Goal: Ask a question: Seek information or help from site administrators or community

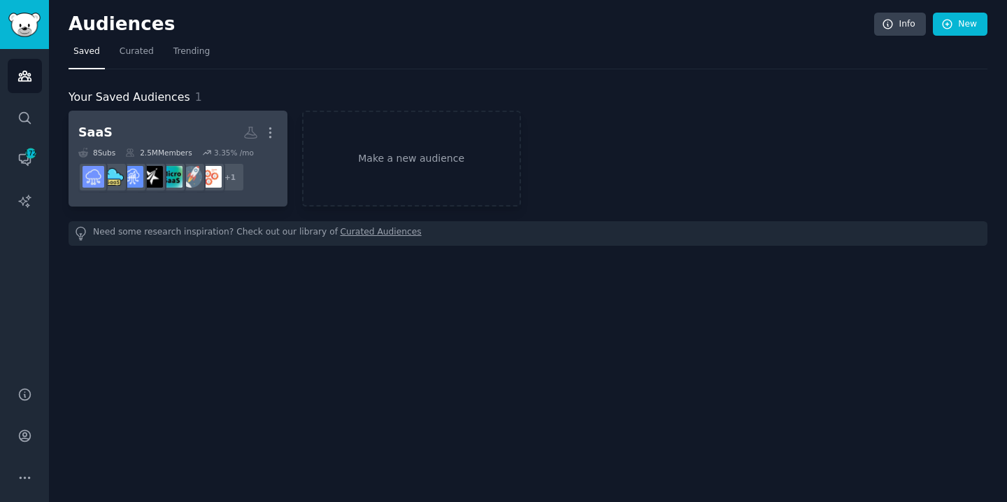
click at [135, 132] on h2 "SaaS More" at bounding box center [177, 132] width 199 height 24
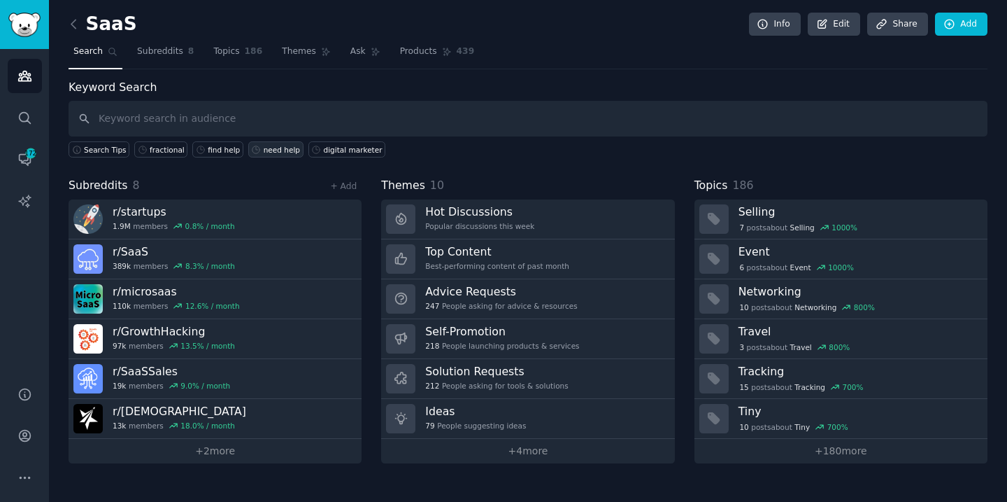
click at [265, 148] on div "need help" at bounding box center [282, 150] width 36 height 10
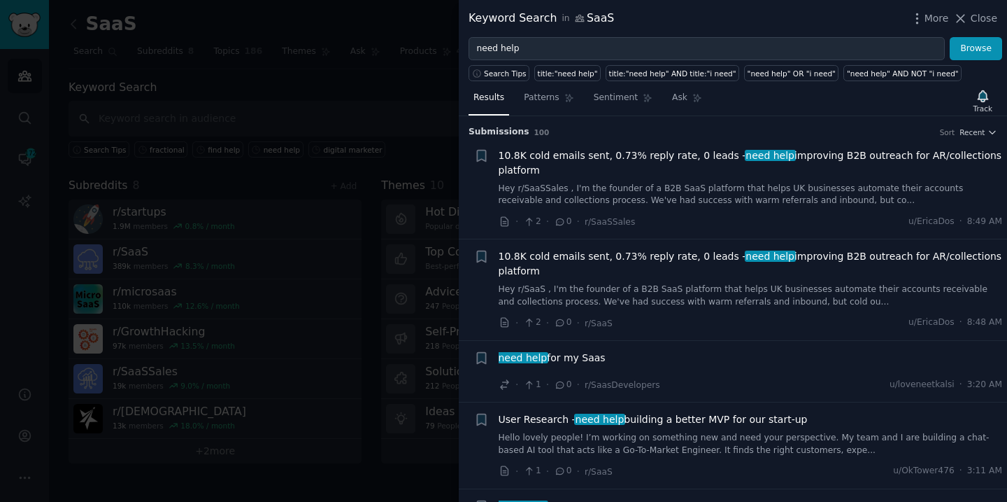
click at [795, 157] on span "10.8K cold emails sent, 0.73% reply rate, 0 leads - need help improving B2B out…" at bounding box center [751, 162] width 504 height 29
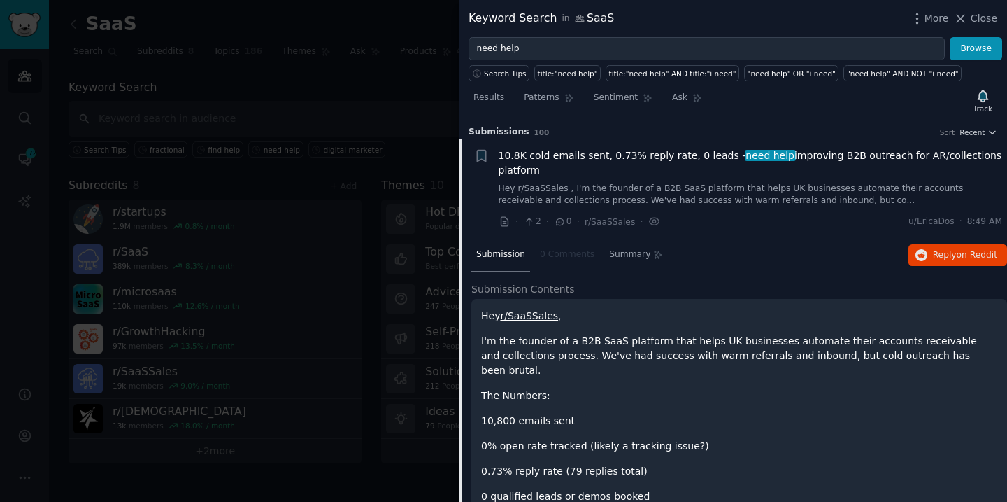
scroll to position [22, 0]
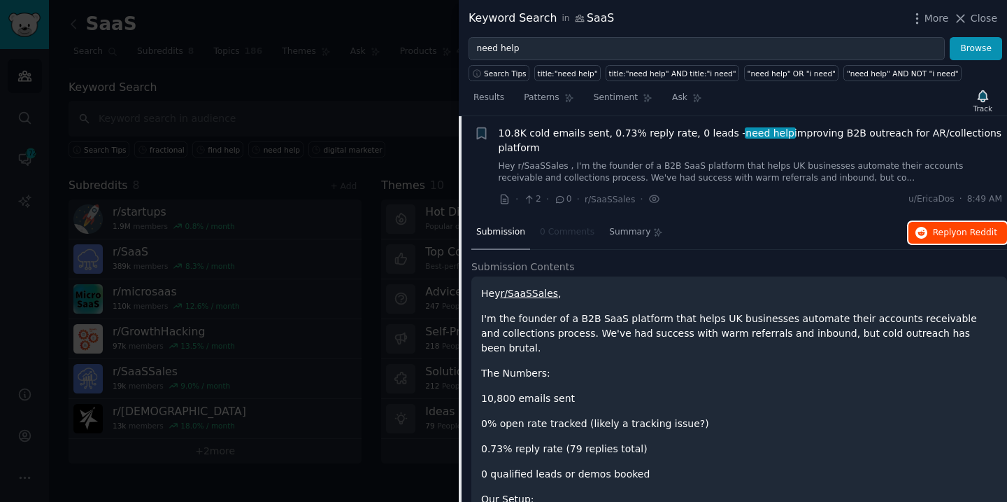
click at [939, 236] on span "Reply on Reddit" at bounding box center [965, 233] width 64 height 13
click at [813, 132] on span "10.8K cold emails sent, 0.73% reply rate, 0 leads - need help improving B2B out…" at bounding box center [751, 140] width 504 height 29
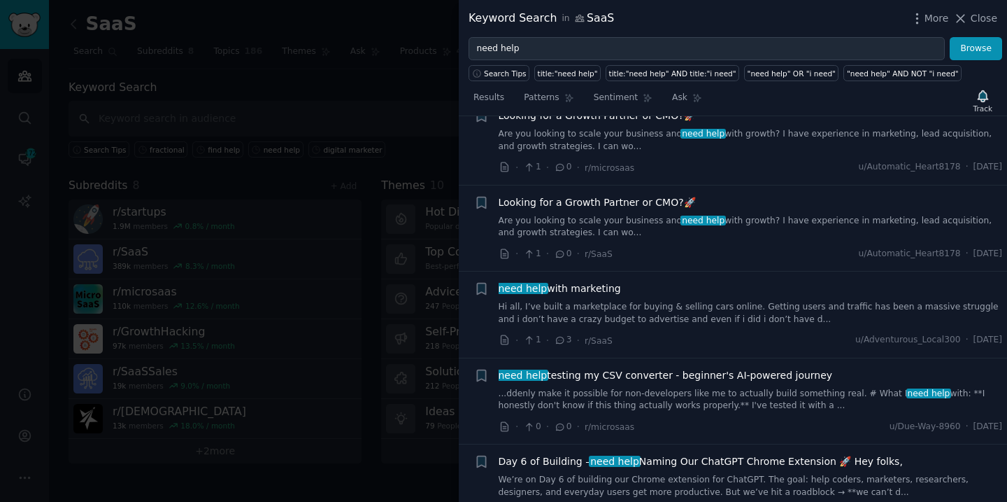
scroll to position [674, 0]
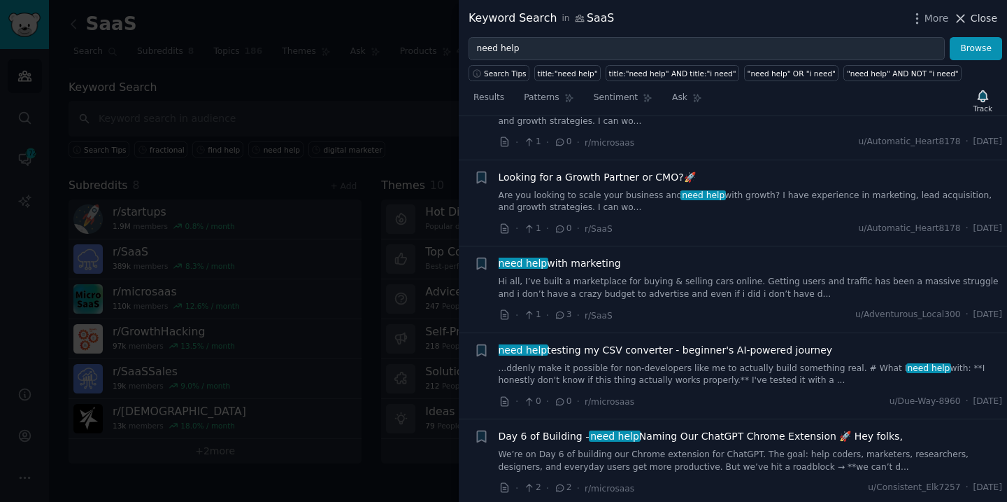
click at [981, 17] on span "Close" at bounding box center [984, 18] width 27 height 15
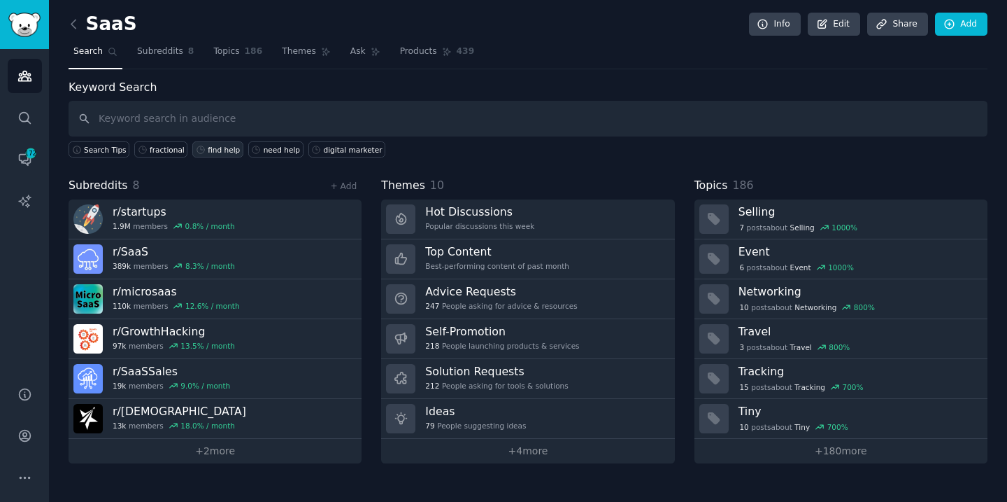
click at [211, 149] on div "find help" at bounding box center [224, 150] width 32 height 10
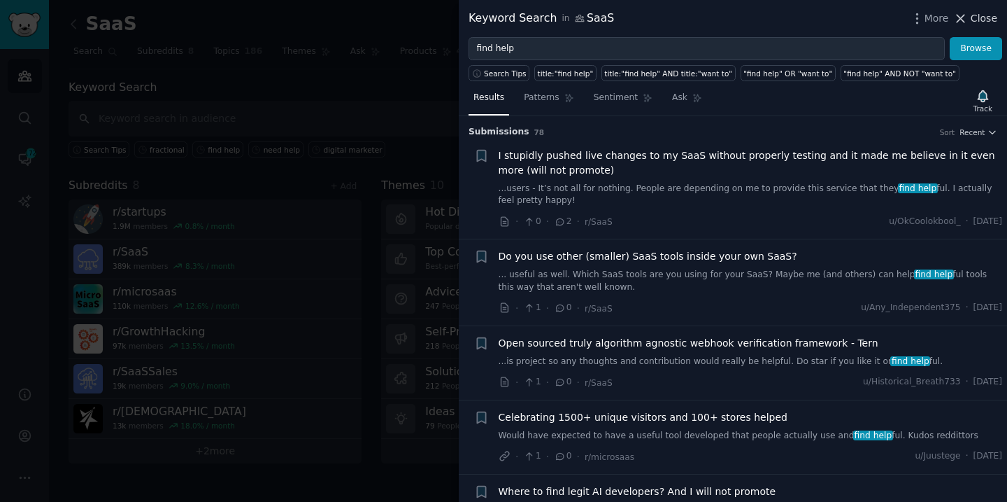
click at [981, 17] on span "Close" at bounding box center [984, 18] width 27 height 15
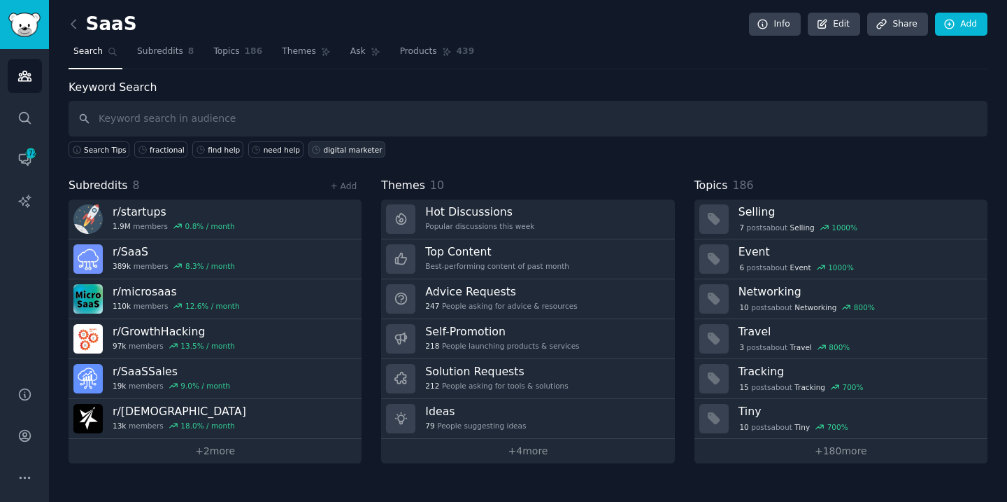
click at [339, 150] on div "digital marketer" at bounding box center [353, 150] width 59 height 10
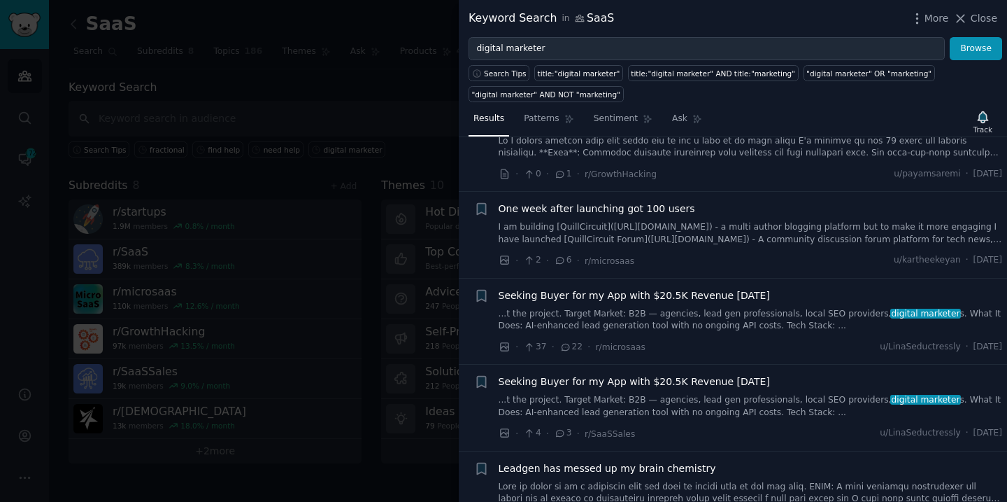
scroll to position [440, 0]
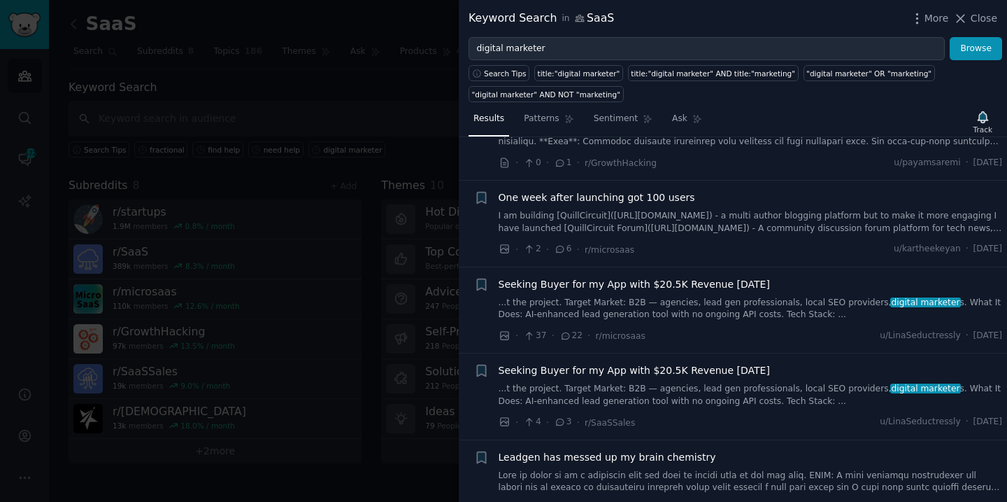
click at [432, 142] on div at bounding box center [503, 251] width 1007 height 502
